Goal: Task Accomplishment & Management: Manage account settings

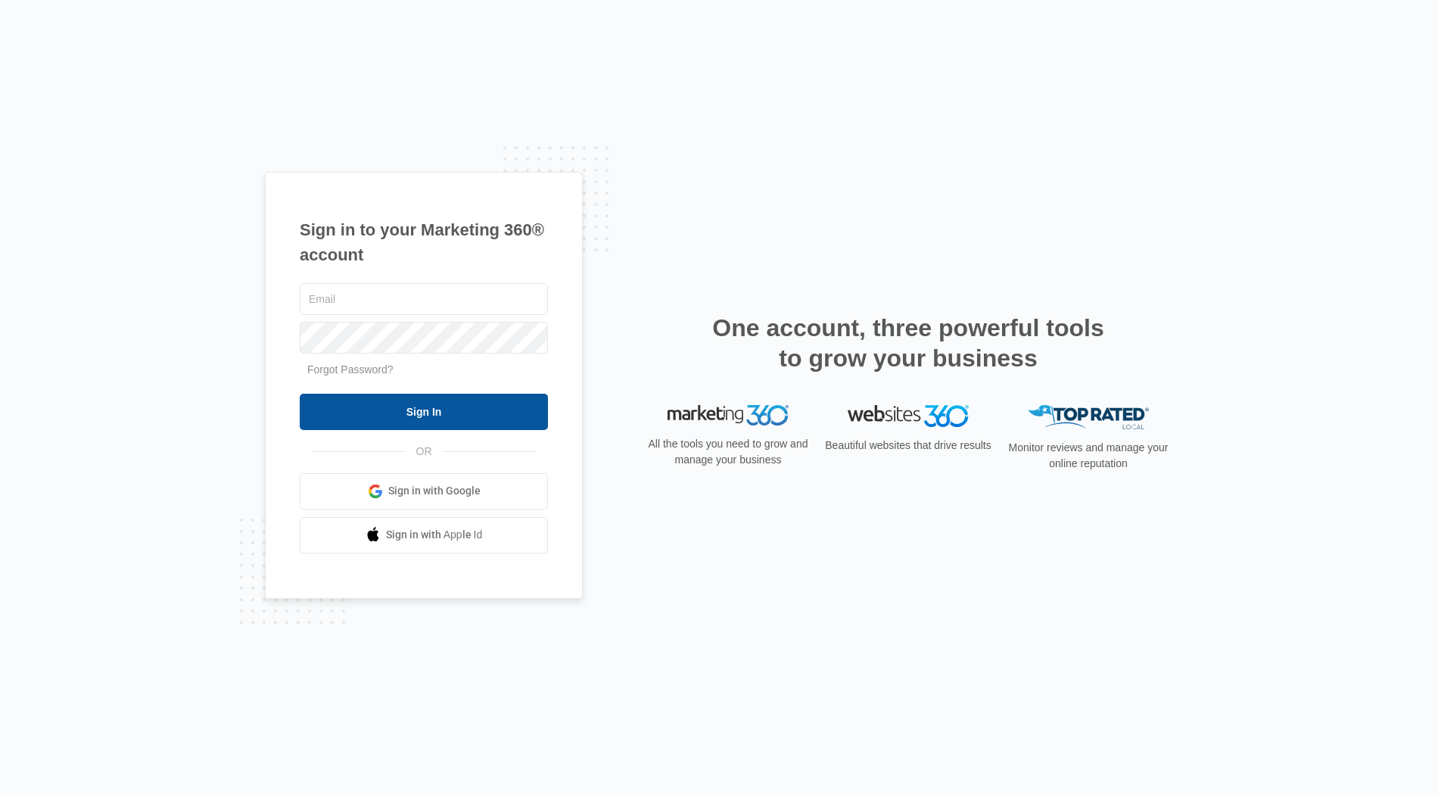
type input "[PERSON_NAME][EMAIL_ADDRESS][DOMAIN_NAME]"
click at [493, 427] on input "Sign In" at bounding box center [424, 412] width 248 height 36
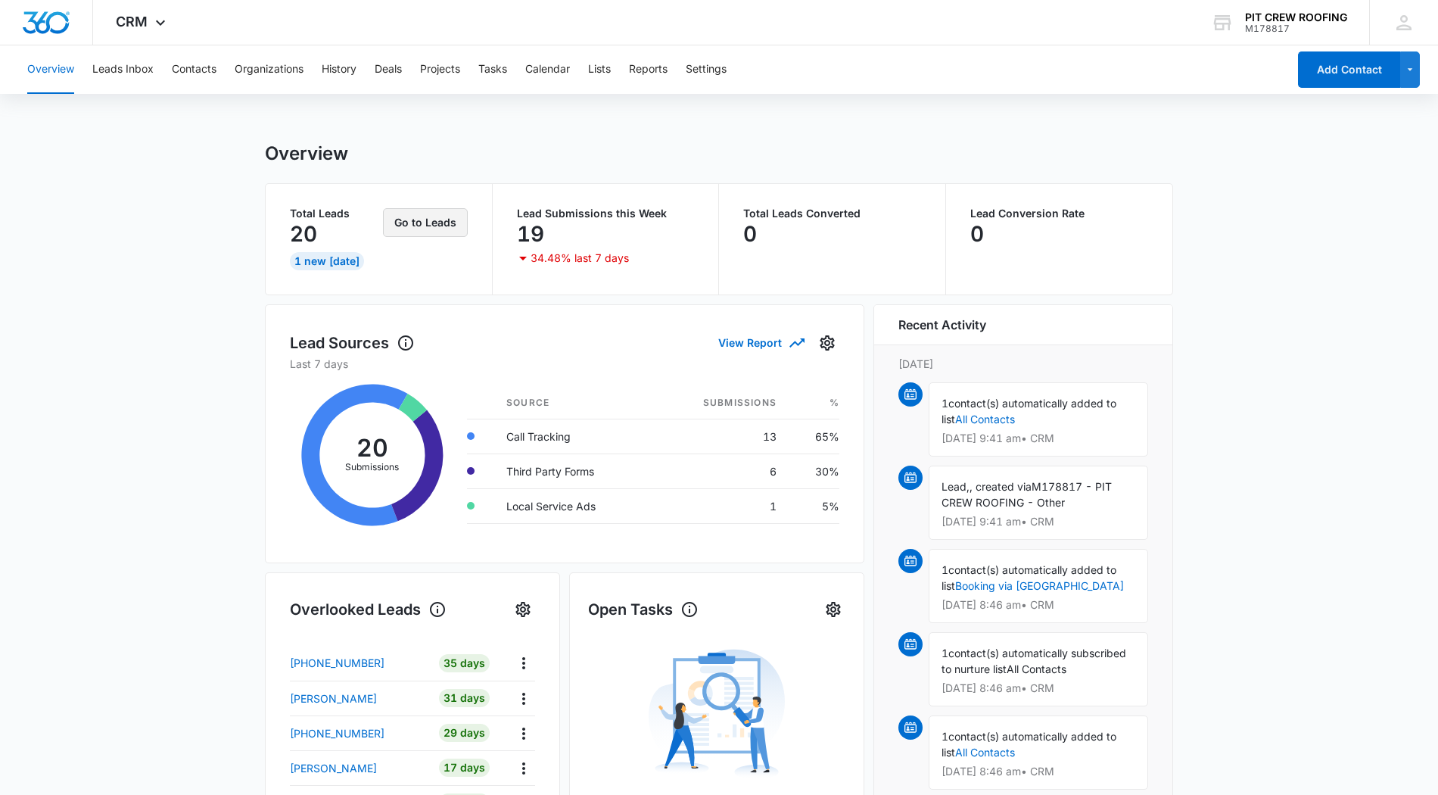
click at [408, 229] on button "Go to Leads" at bounding box center [425, 222] width 85 height 29
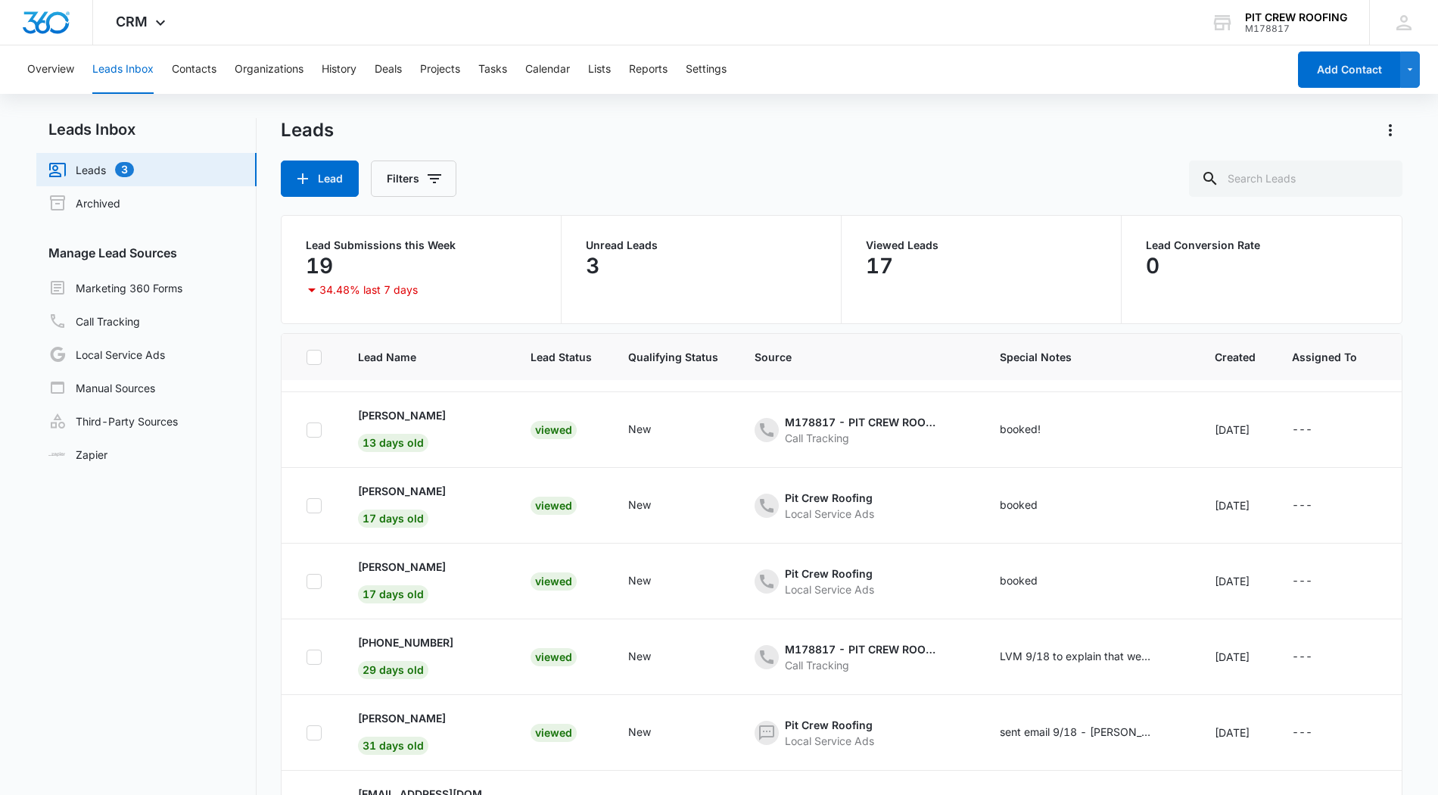
scroll to position [117, 0]
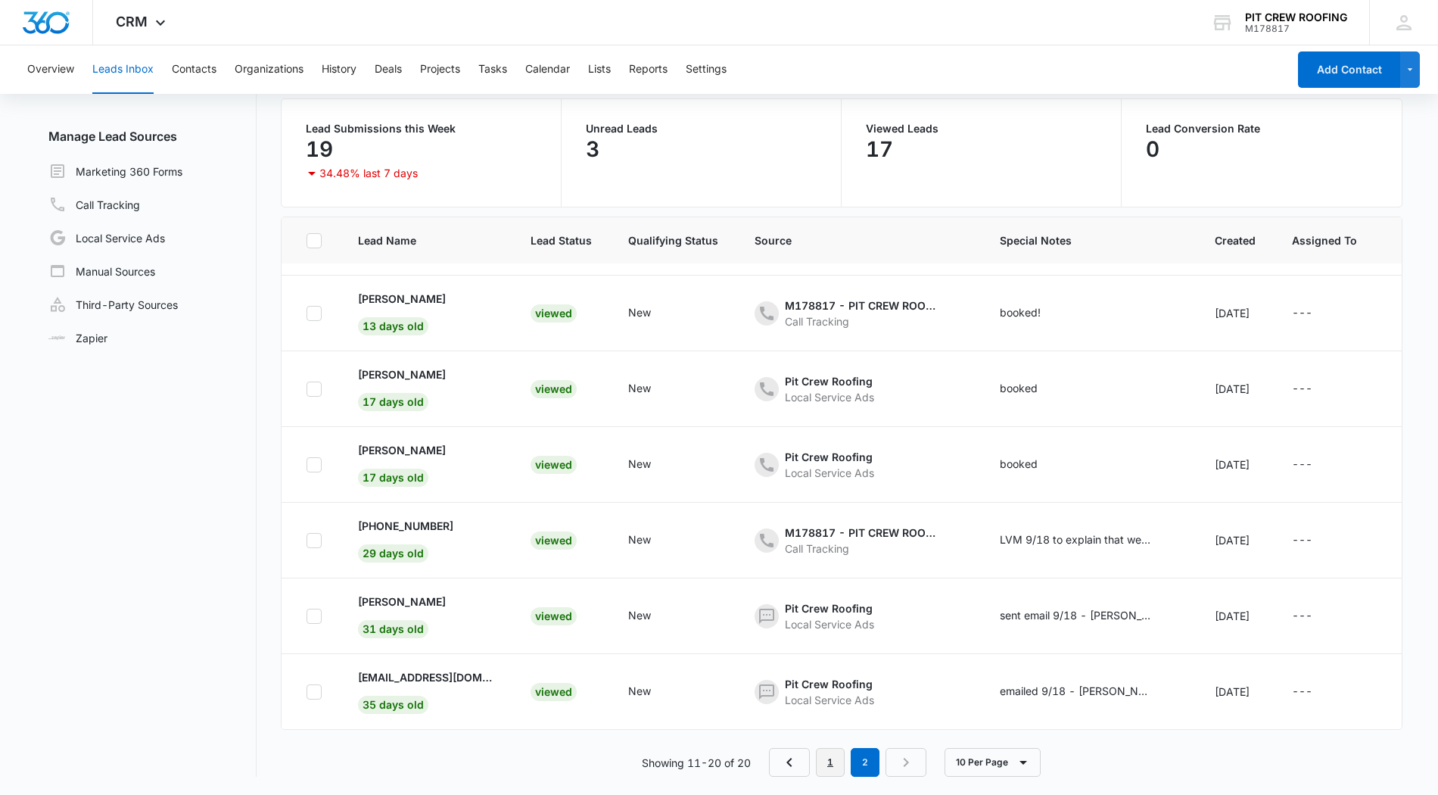
click at [839, 755] on link "1" at bounding box center [830, 762] width 29 height 29
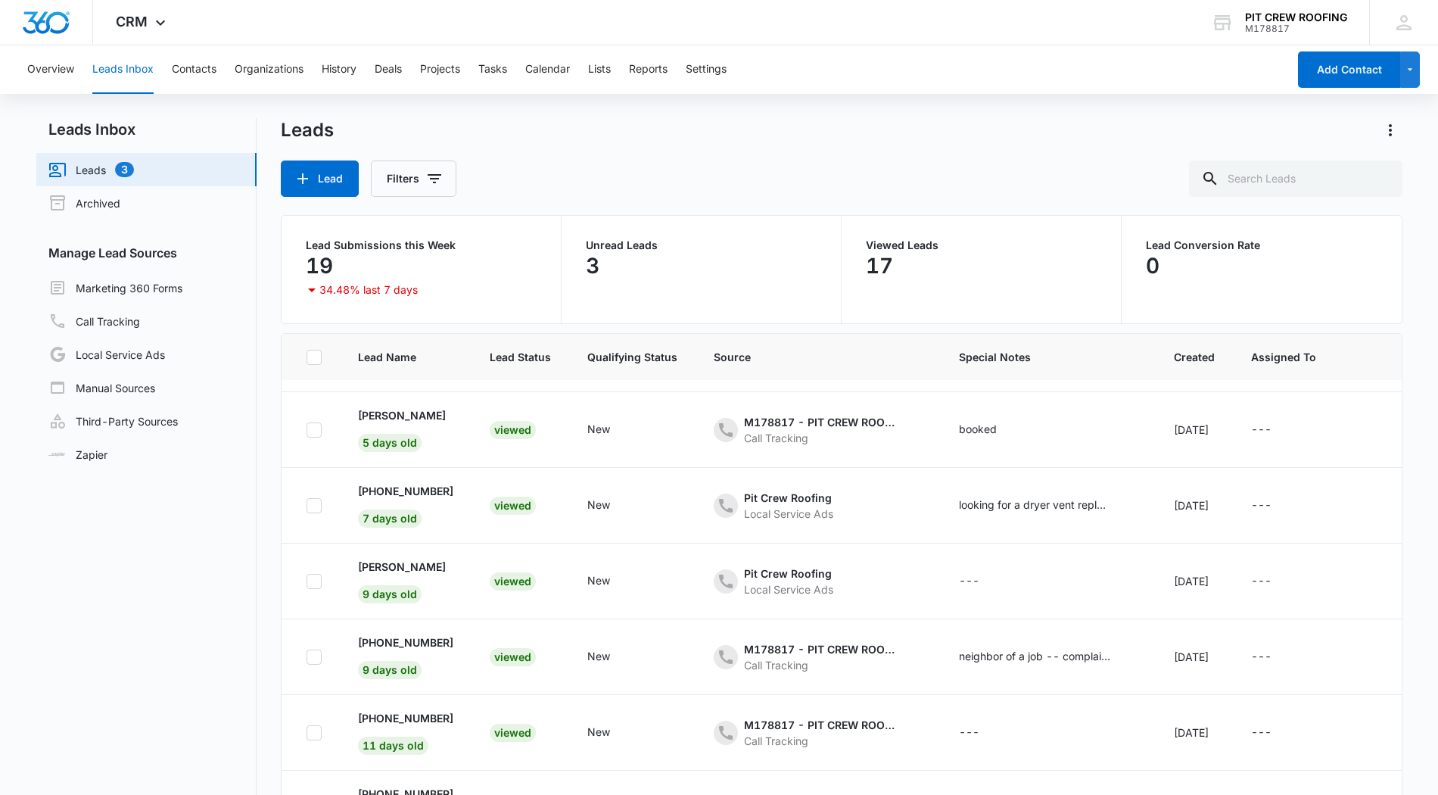
scroll to position [0, 0]
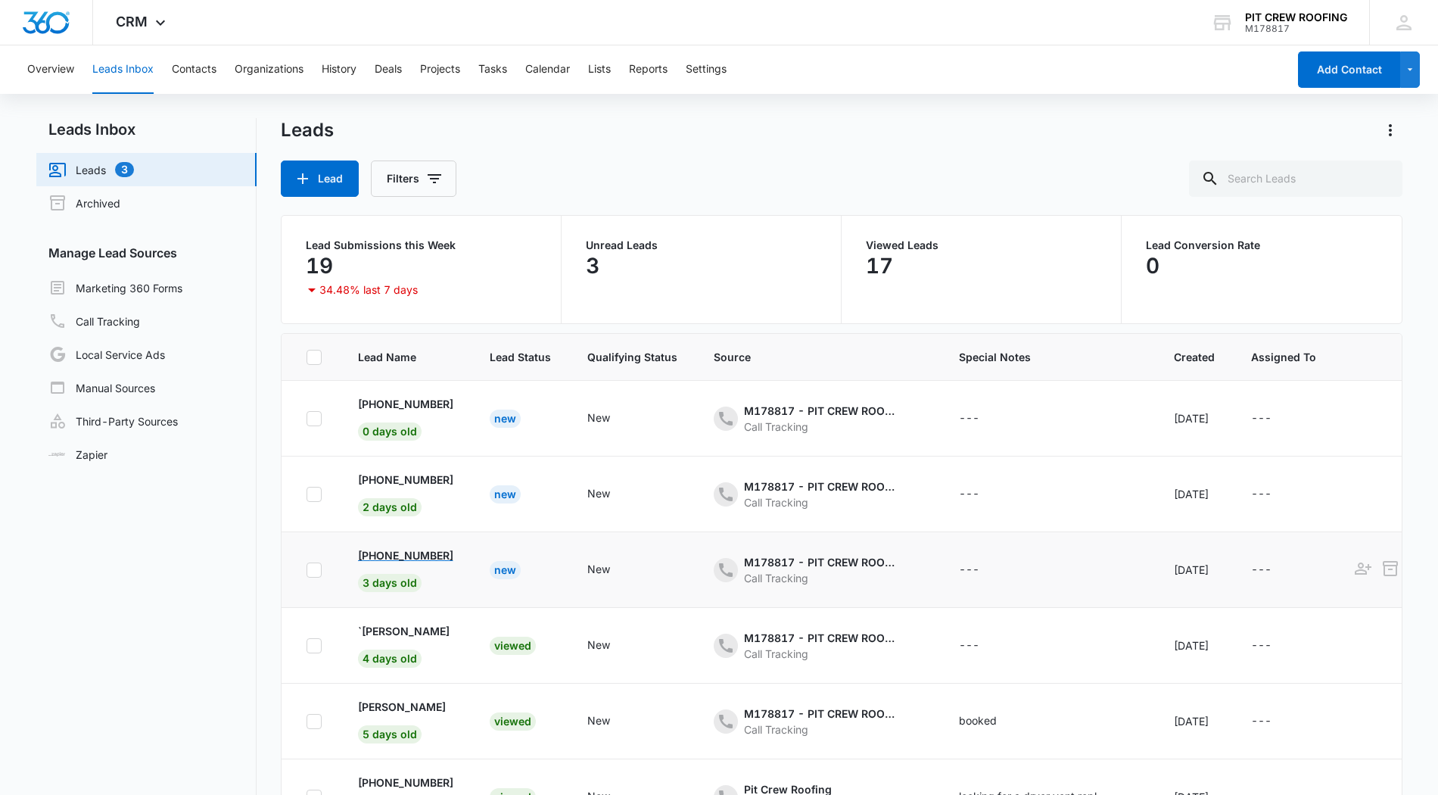
click at [444, 561] on p "[PHONE_NUMBER]" at bounding box center [405, 555] width 95 height 16
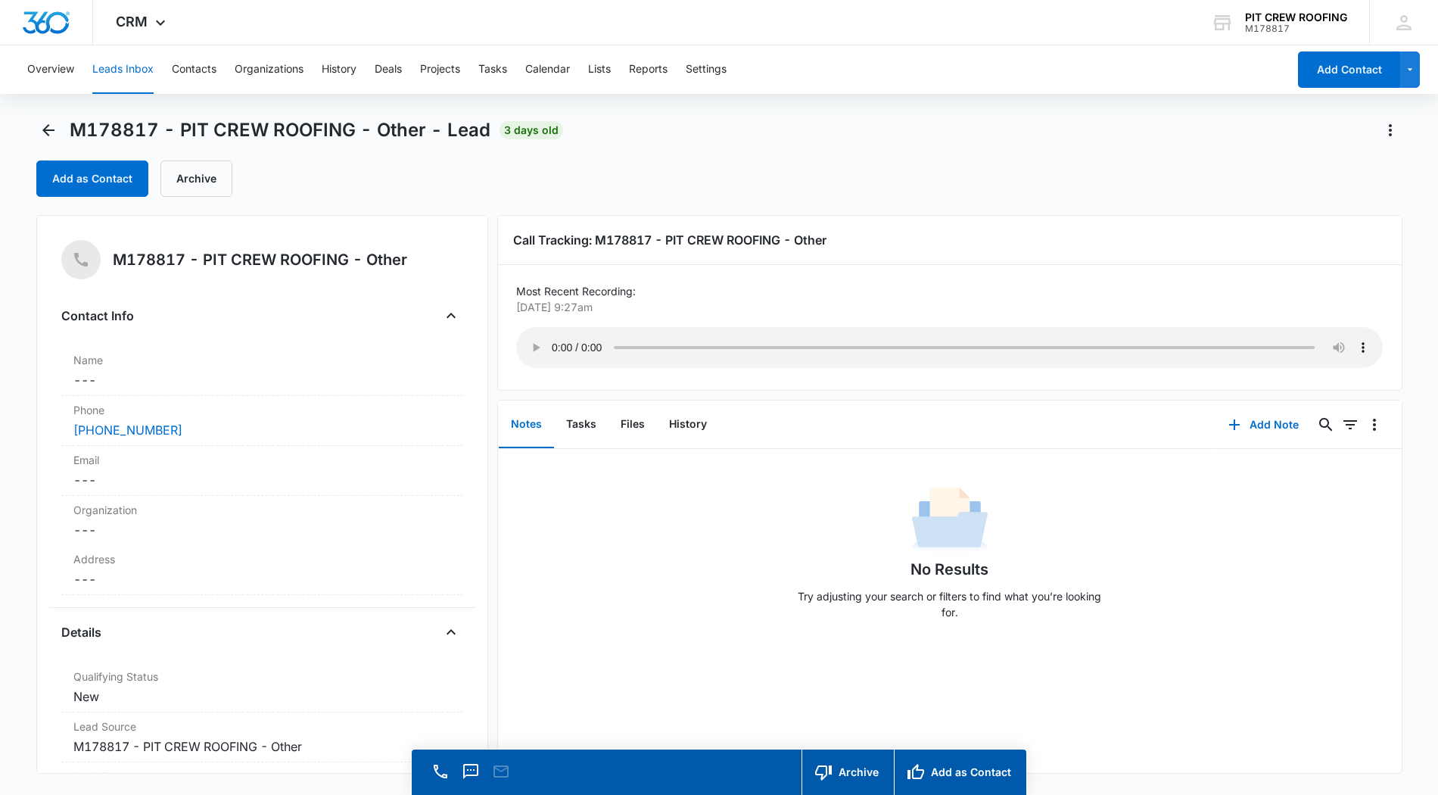
click at [218, 198] on div "M178817 - PIT CREW ROOFING - Other - Lead 3 days old Add as Contact Archive" at bounding box center [719, 166] width 1366 height 97
click at [214, 187] on button "Archive" at bounding box center [196, 178] width 72 height 36
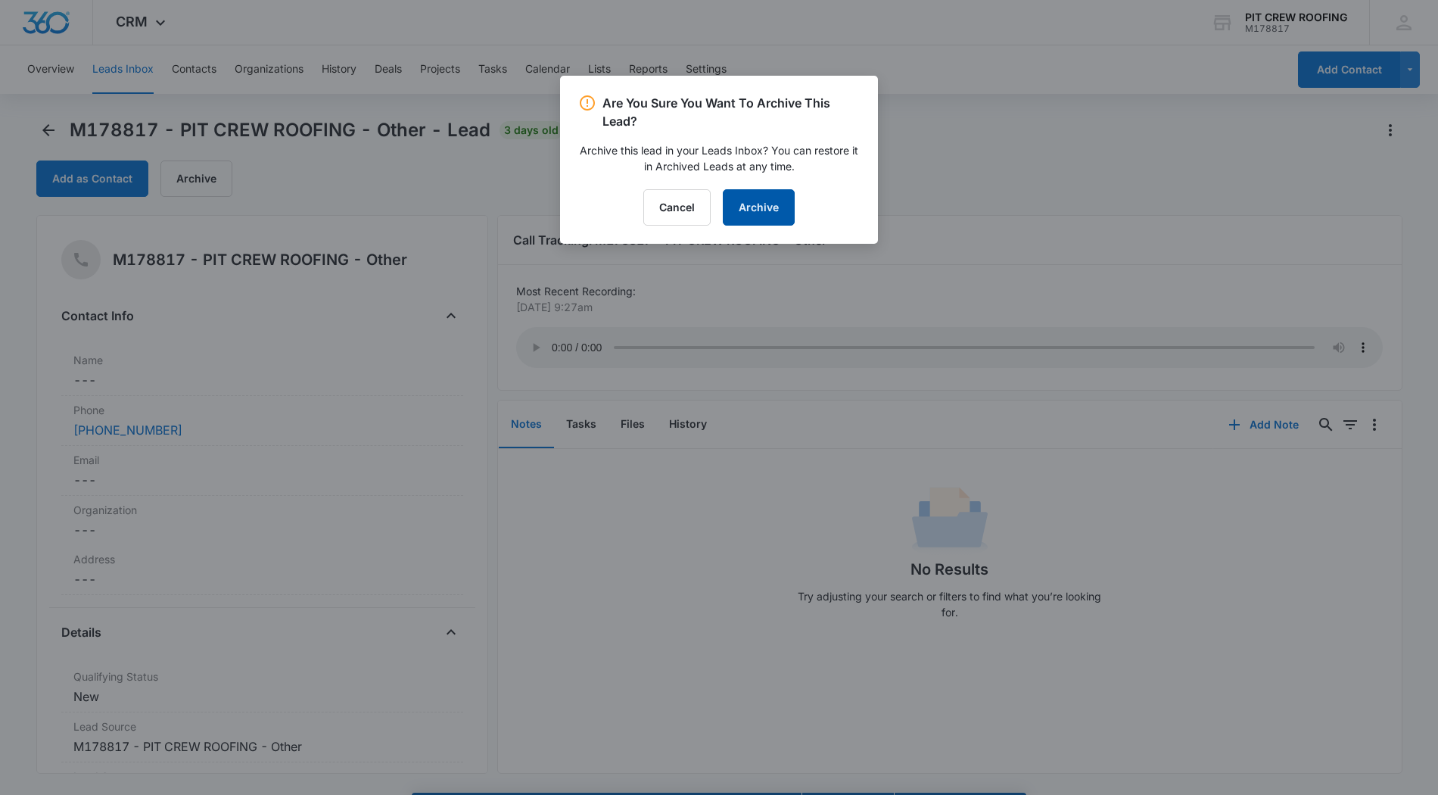
click at [774, 213] on button "Archive" at bounding box center [759, 207] width 72 height 36
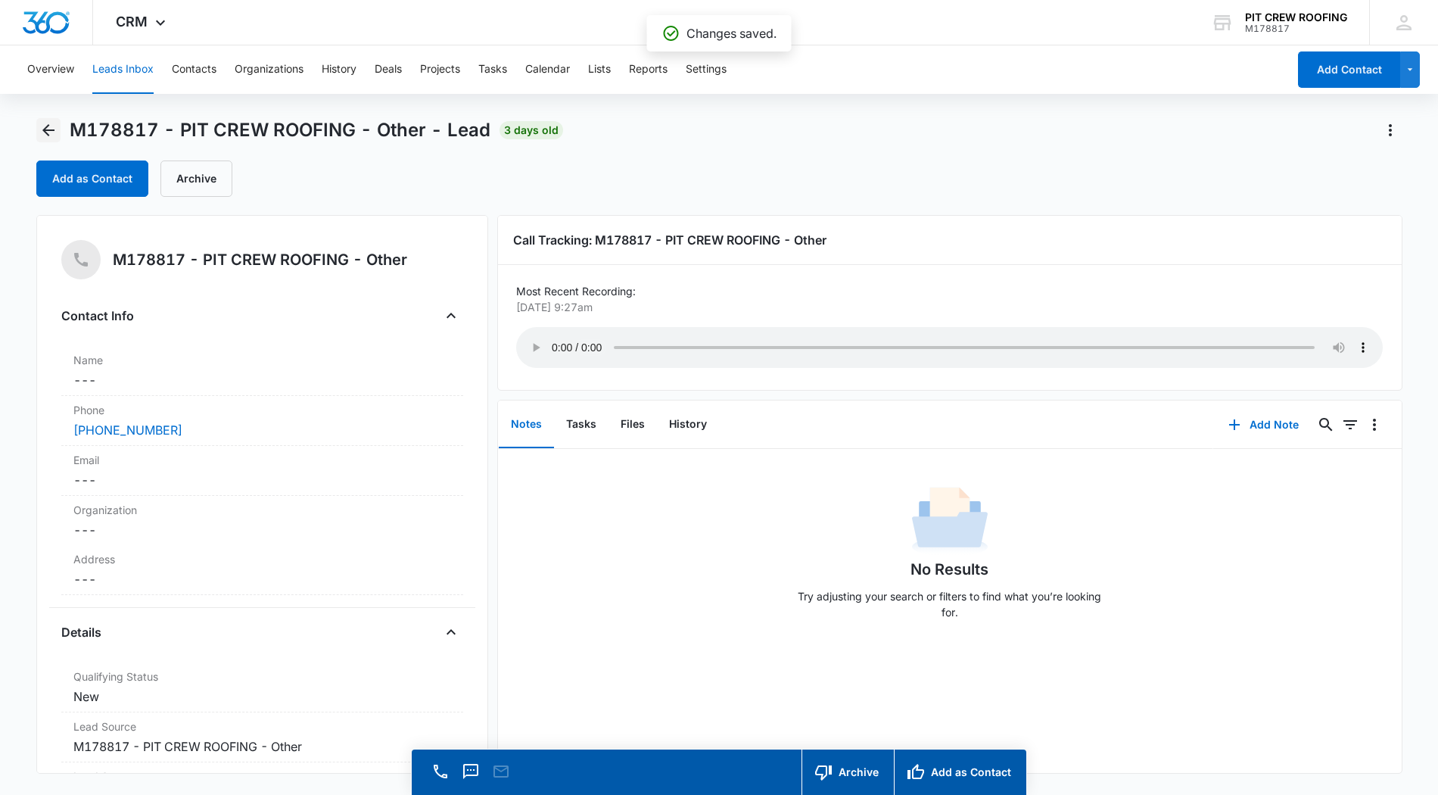
click at [50, 130] on icon "Back" at bounding box center [48, 130] width 12 height 12
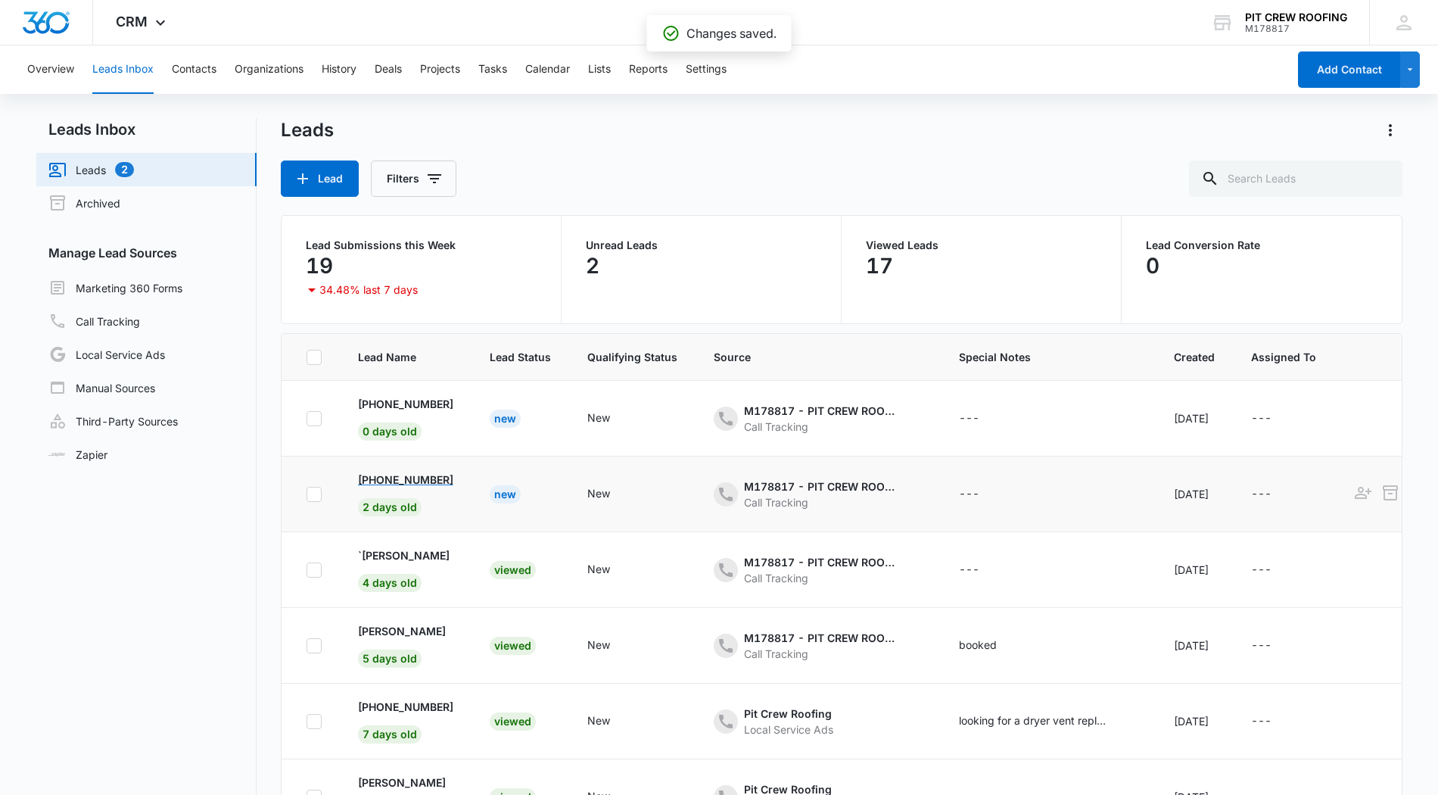
click at [439, 478] on p "[PHONE_NUMBER]" at bounding box center [405, 480] width 95 height 16
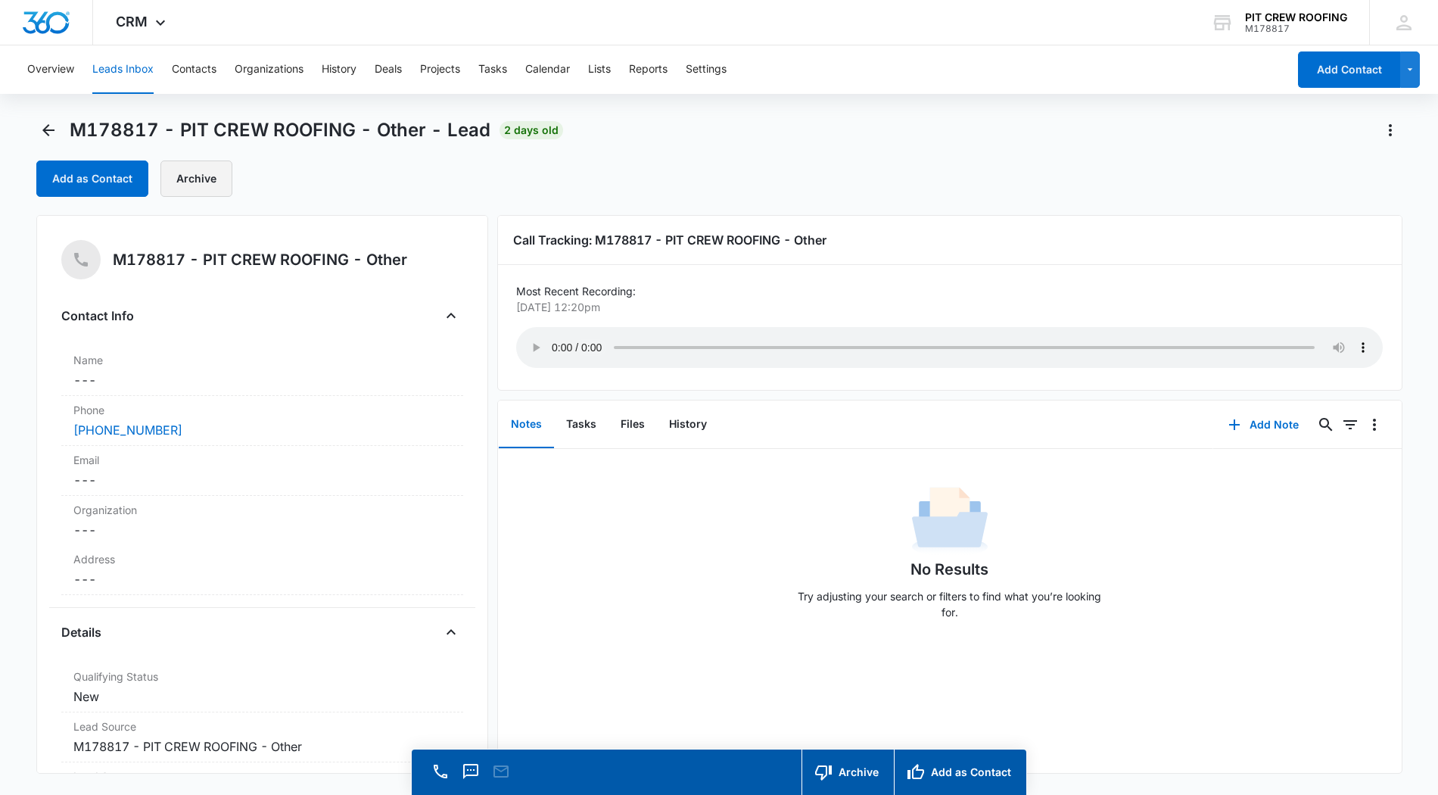
click at [175, 175] on button "Archive" at bounding box center [196, 178] width 72 height 36
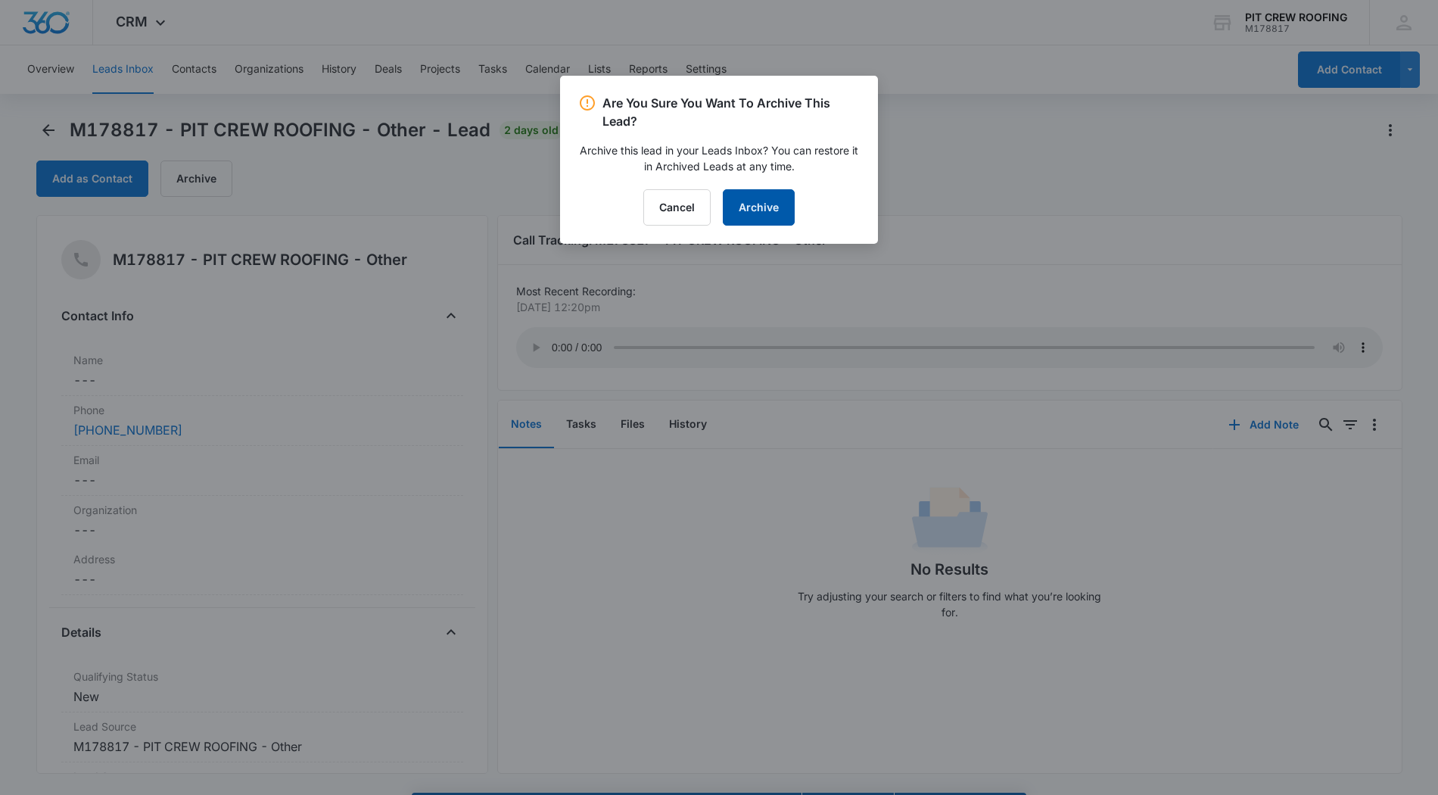
click at [749, 216] on button "Archive" at bounding box center [759, 207] width 72 height 36
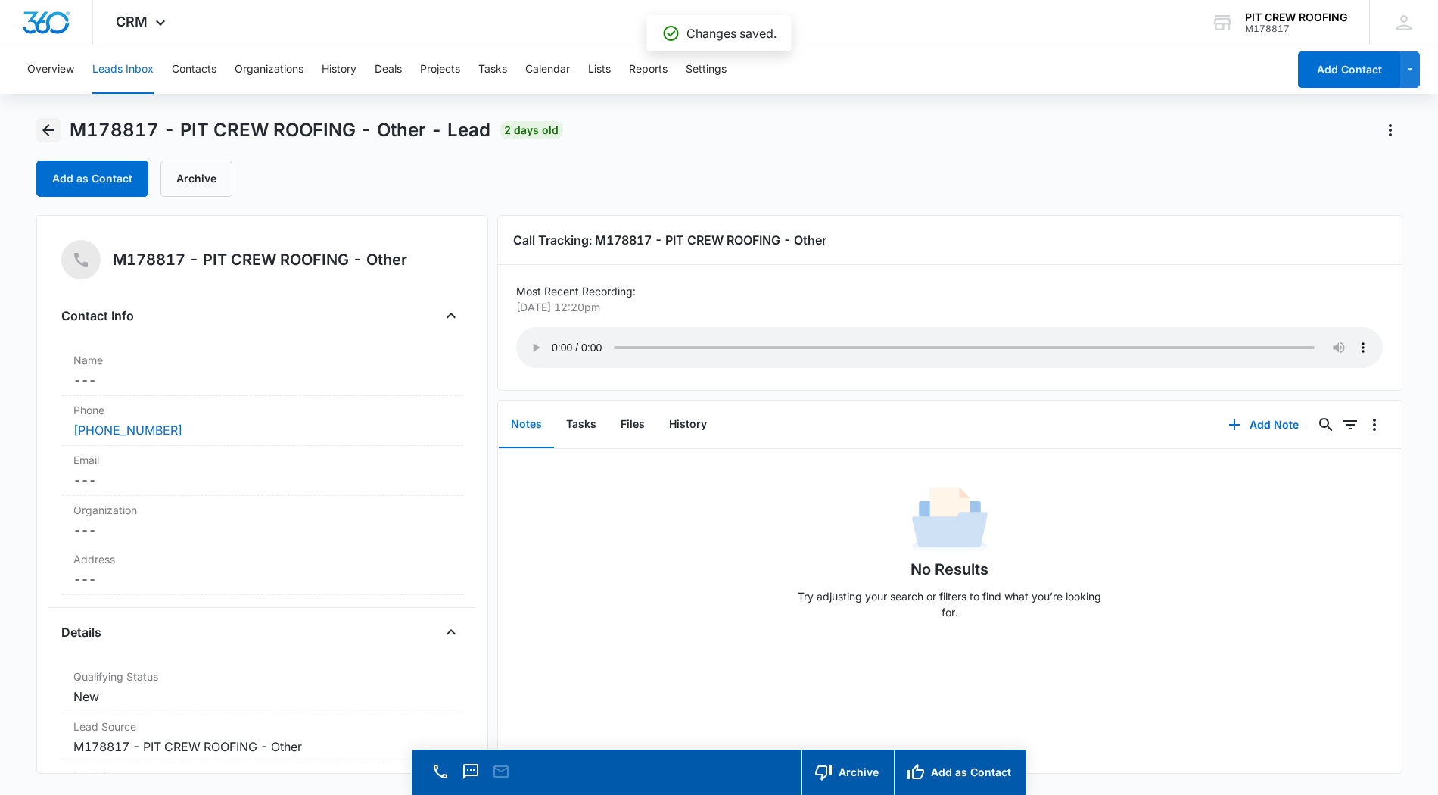
click at [43, 131] on icon "Back" at bounding box center [48, 130] width 12 height 12
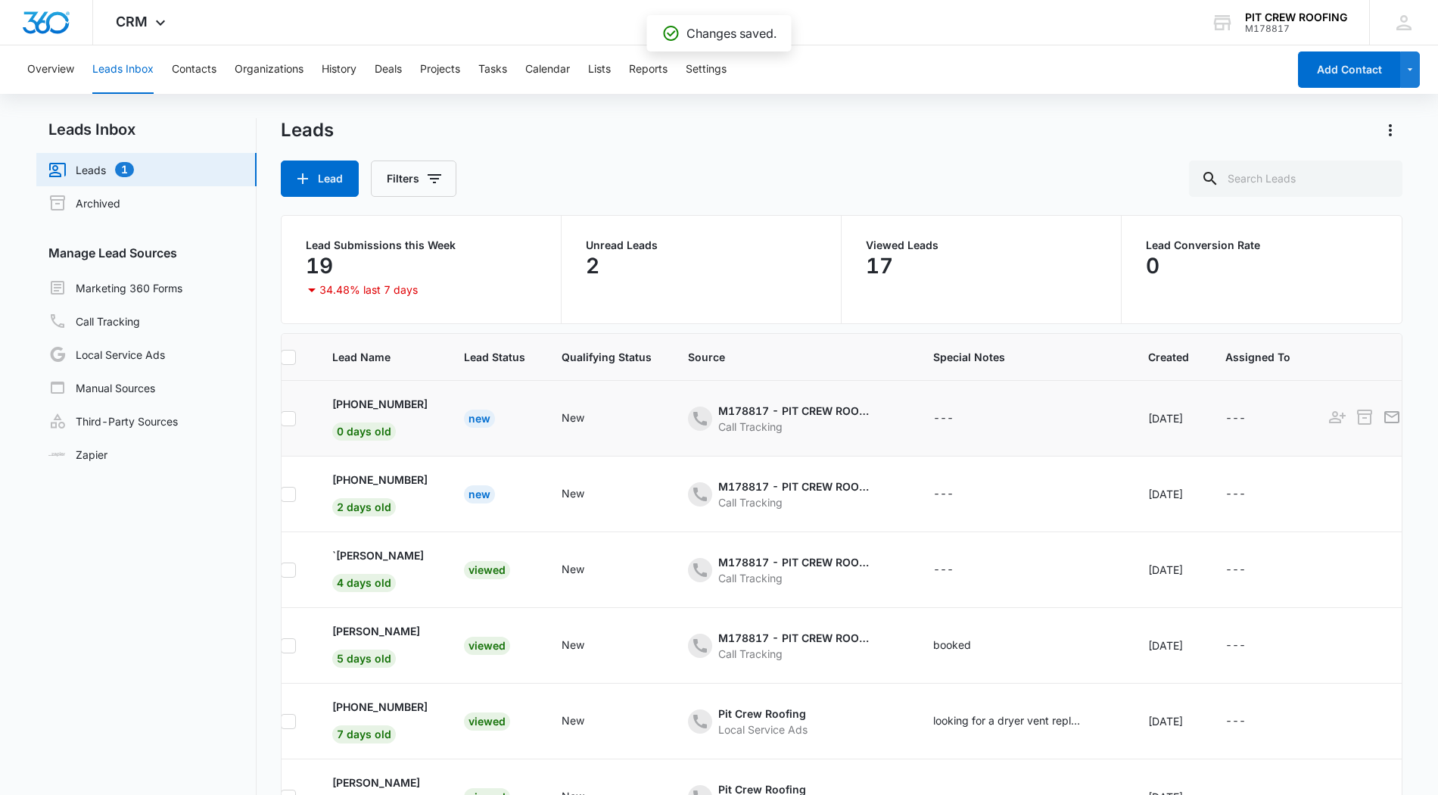
scroll to position [0, 33]
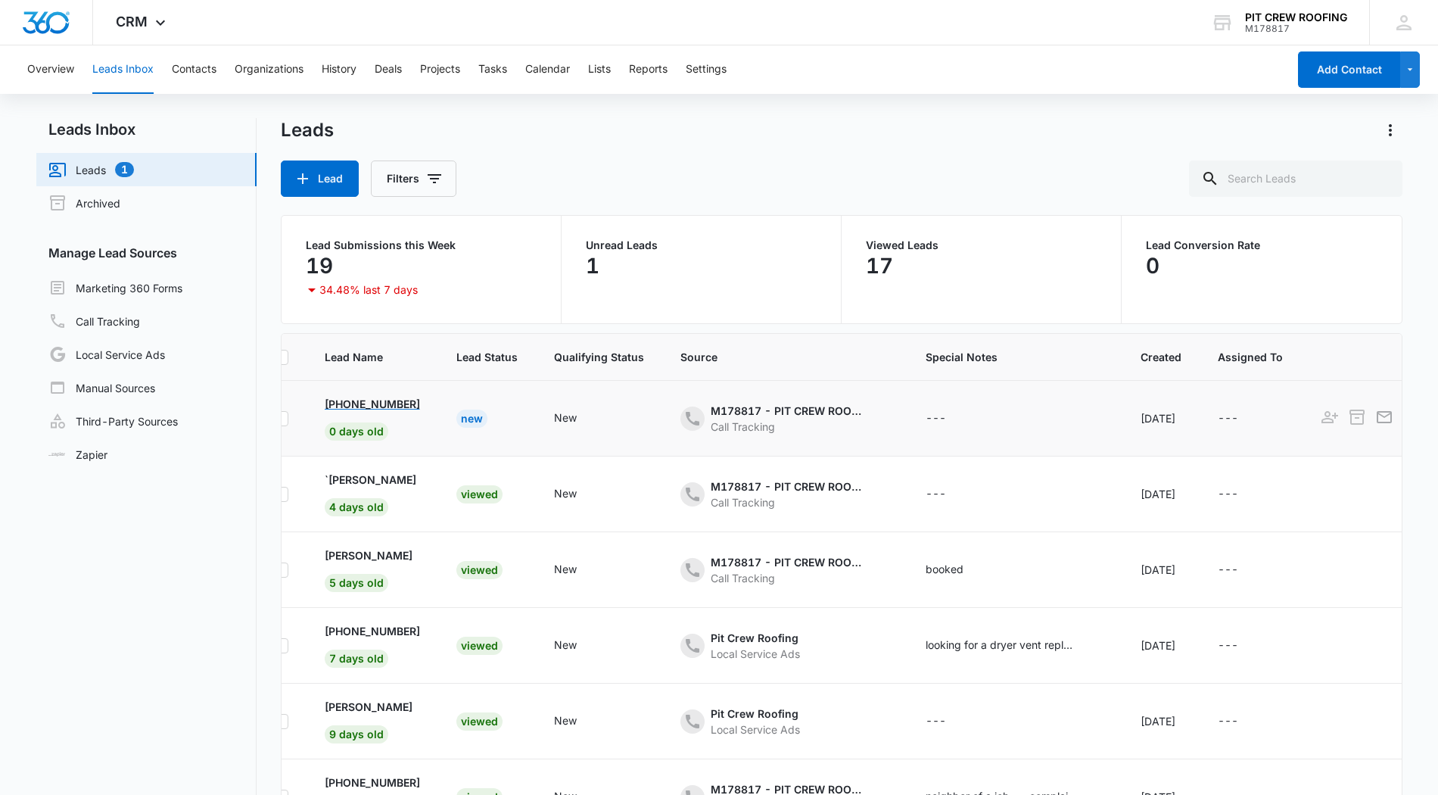
click at [420, 407] on p "[PHONE_NUMBER]" at bounding box center [372, 404] width 95 height 16
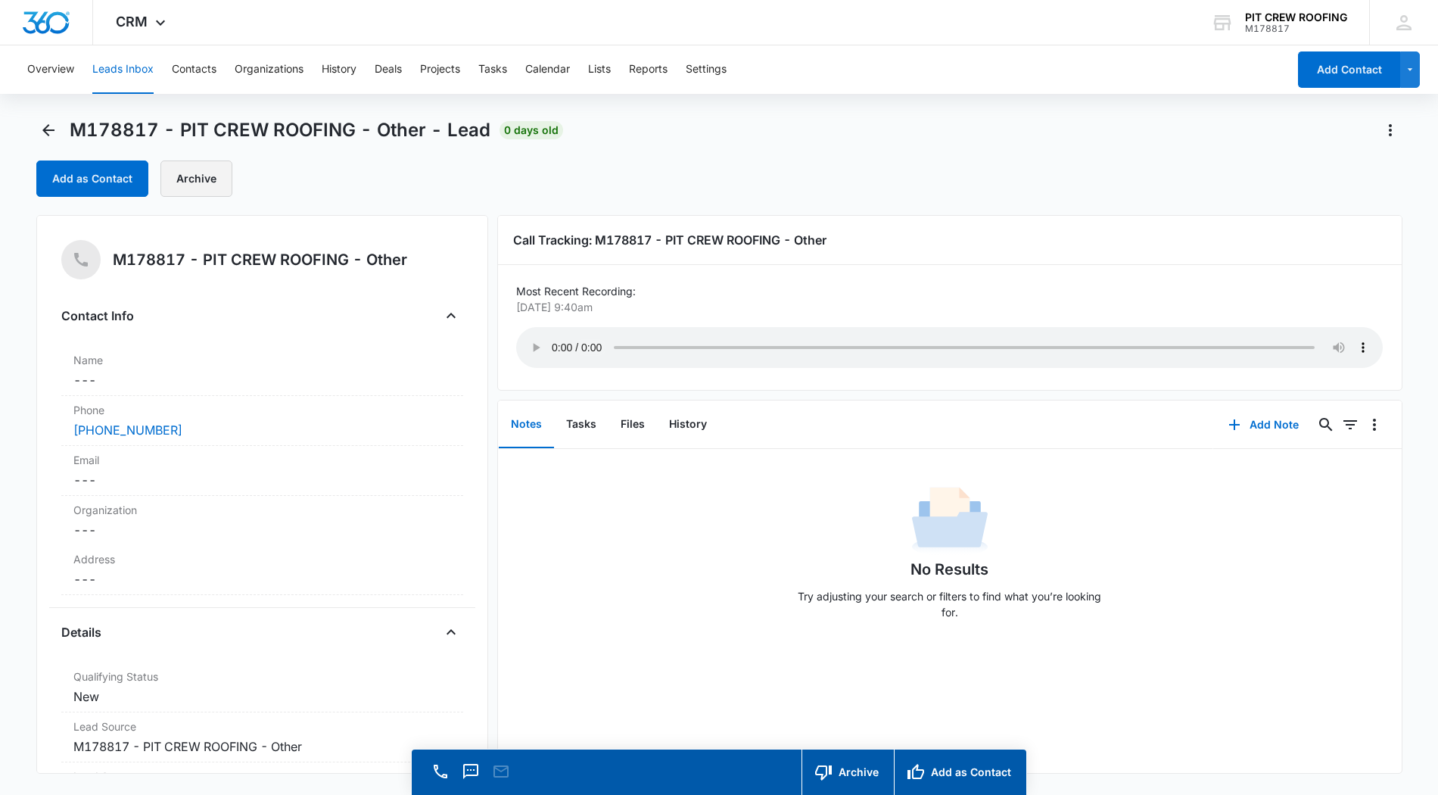
click at [207, 171] on button "Archive" at bounding box center [196, 178] width 72 height 36
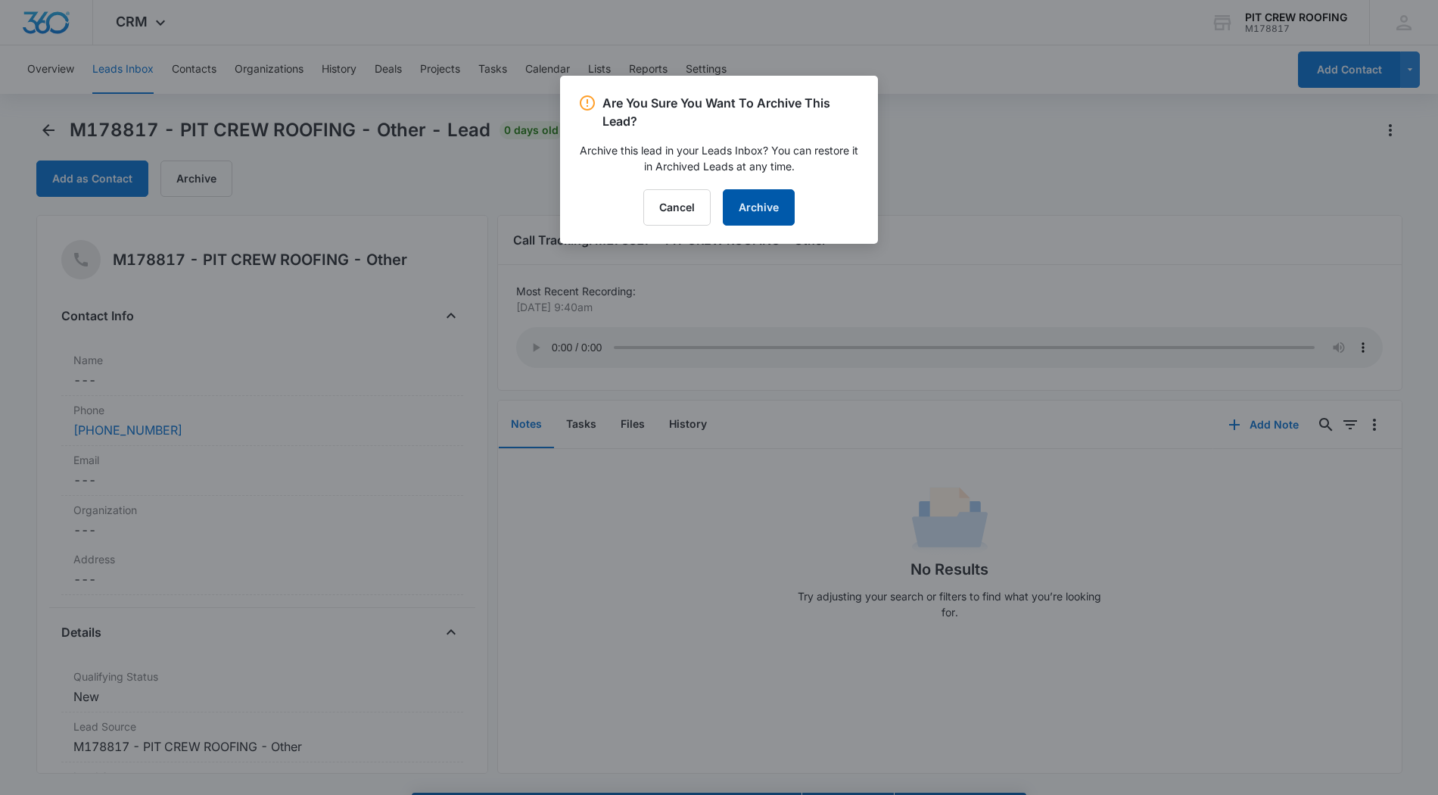
click at [755, 213] on button "Archive" at bounding box center [759, 207] width 72 height 36
